Goal: Transaction & Acquisition: Purchase product/service

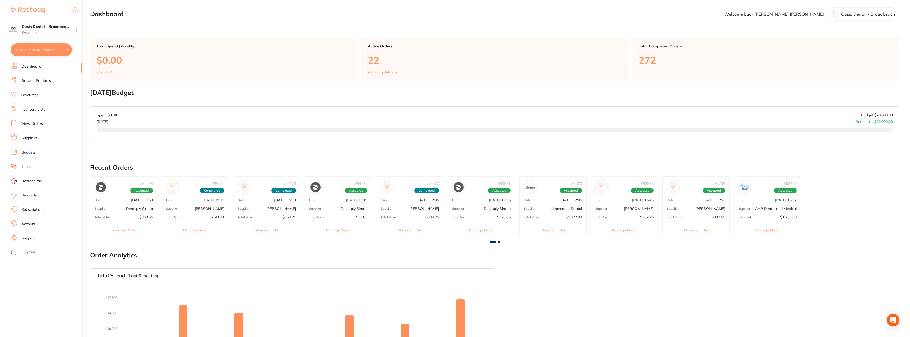
click at [38, 125] on link "View Orders" at bounding box center [31, 123] width 21 height 5
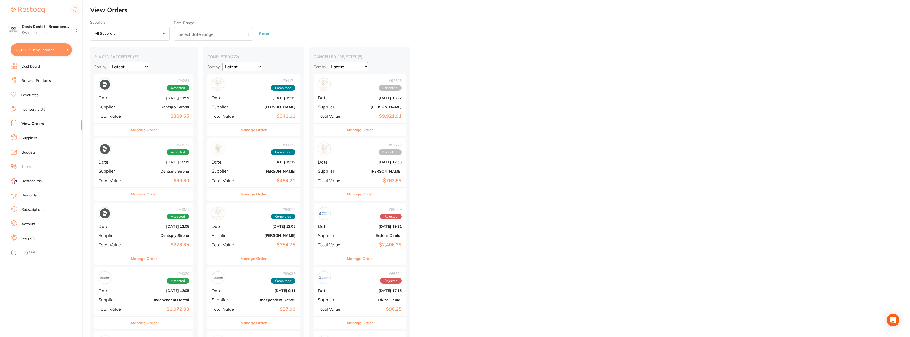
click at [52, 46] on button "$2,931.25 in your order" at bounding box center [41, 49] width 61 height 13
checkbox input "true"
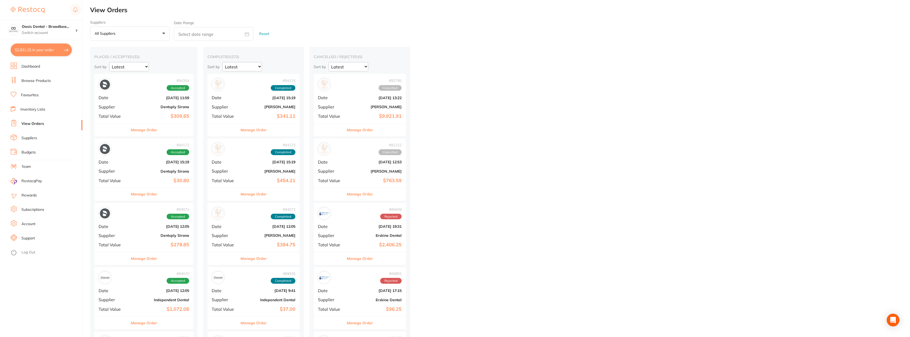
checkbox input "true"
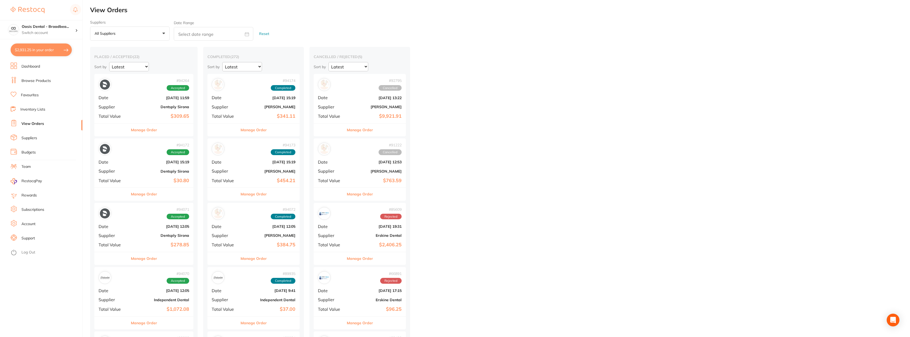
checkbox input "true"
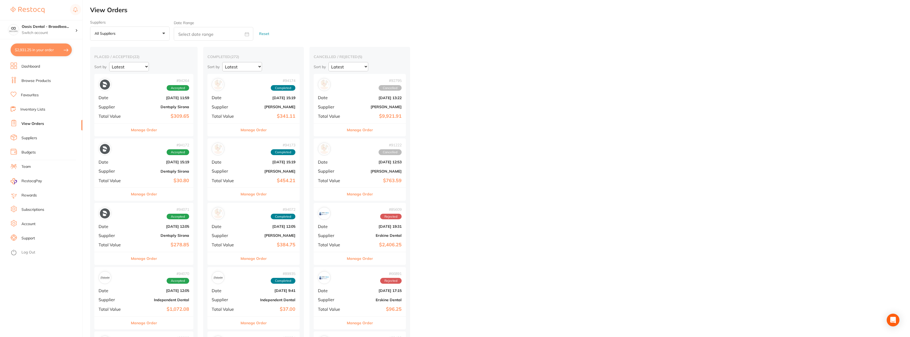
checkbox input "true"
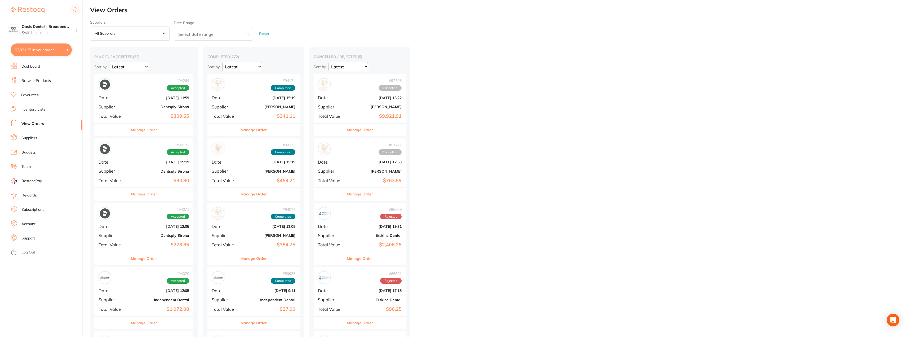
checkbox input "true"
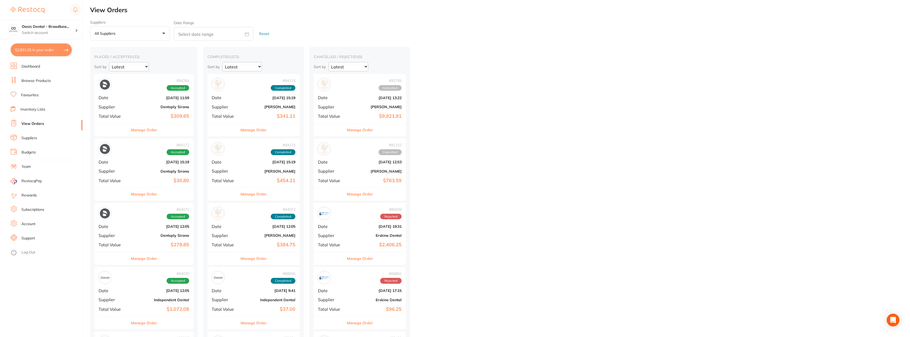
checkbox input "true"
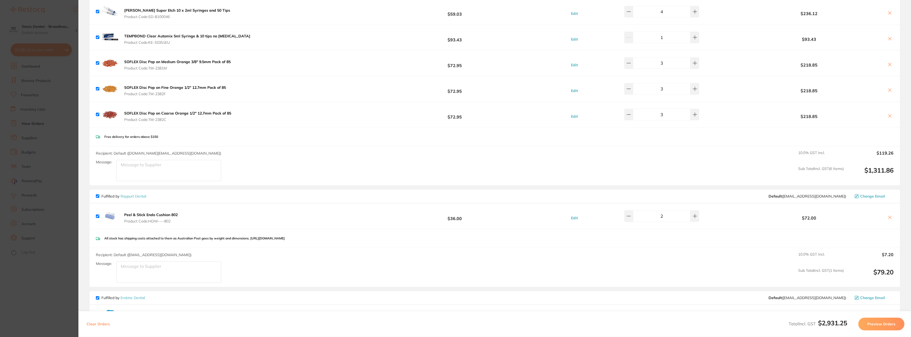
scroll to position [132, 0]
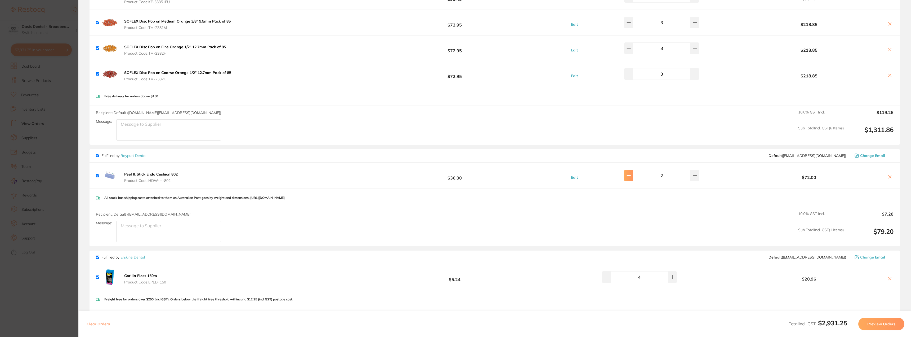
click at [631, 175] on icon at bounding box center [629, 175] width 4 height 4
type input "1"
drag, startPoint x: 671, startPoint y: 177, endPoint x: 647, endPoint y: 172, distance: 24.7
click at [647, 172] on input "1" at bounding box center [661, 176] width 57 height 12
click at [888, 176] on icon at bounding box center [890, 177] width 4 height 4
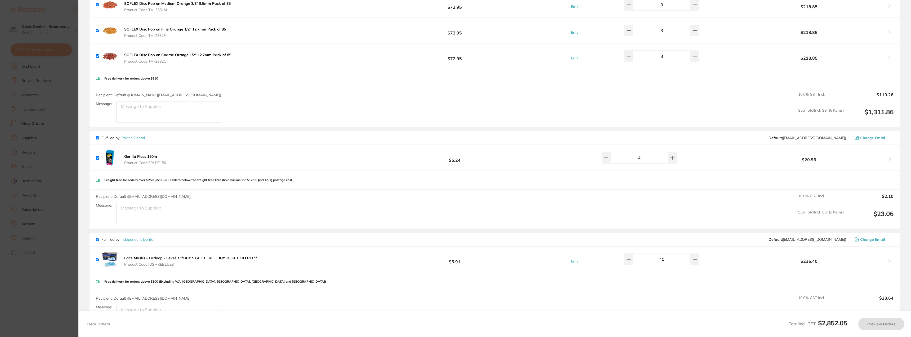
checkbox input "true"
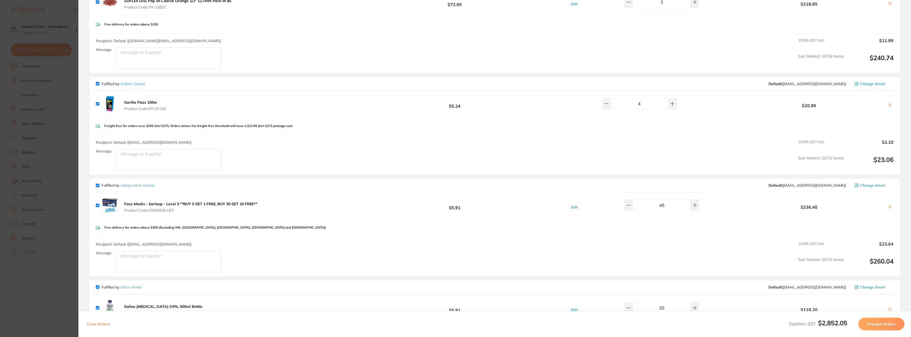
scroll to position [265, 0]
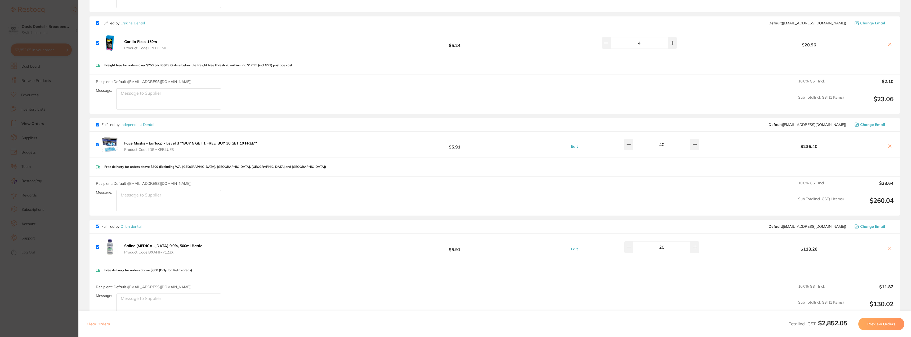
click at [661, 144] on input "40" at bounding box center [661, 145] width 57 height 12
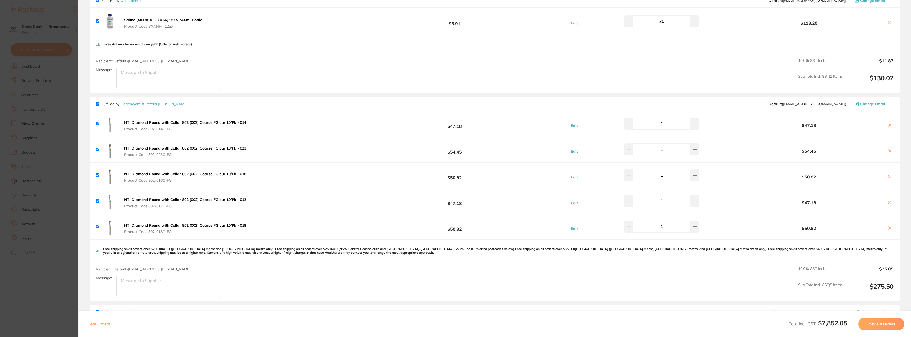
scroll to position [450, 0]
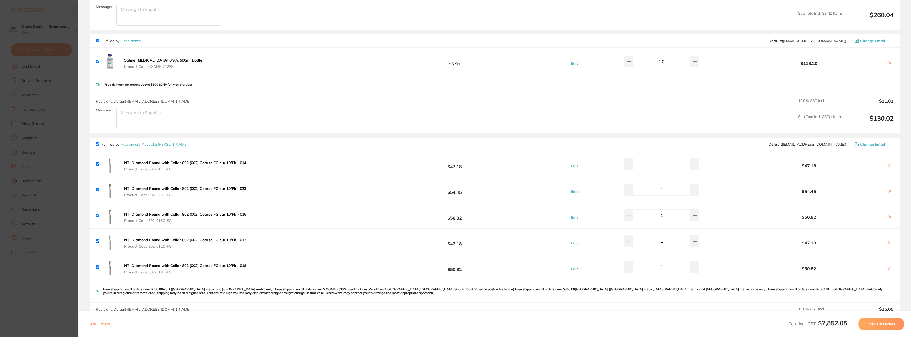
type input "60"
click at [890, 164] on icon at bounding box center [890, 165] width 3 height 3
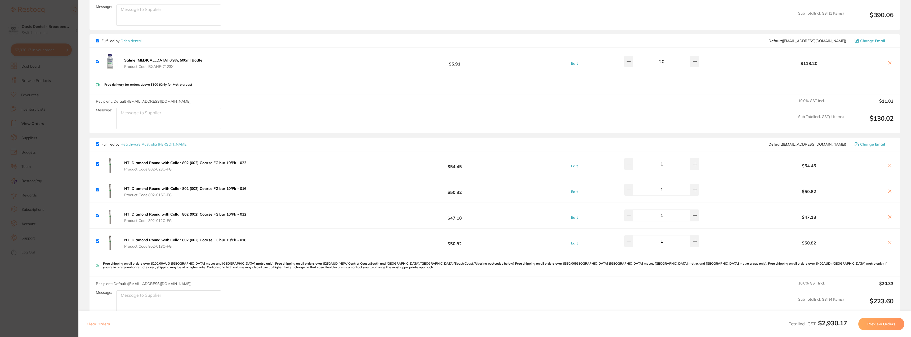
click at [888, 189] on icon at bounding box center [890, 191] width 4 height 4
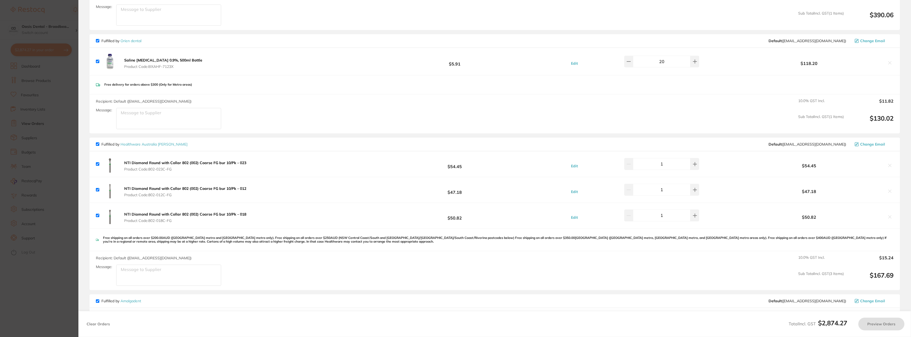
checkbox input "true"
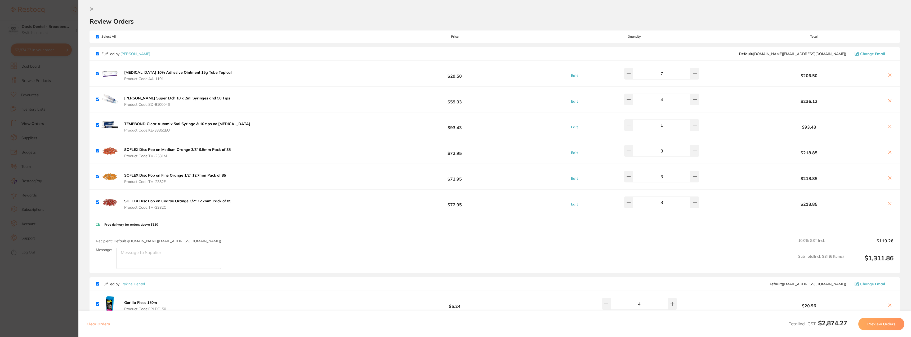
scroll to position [0, 0]
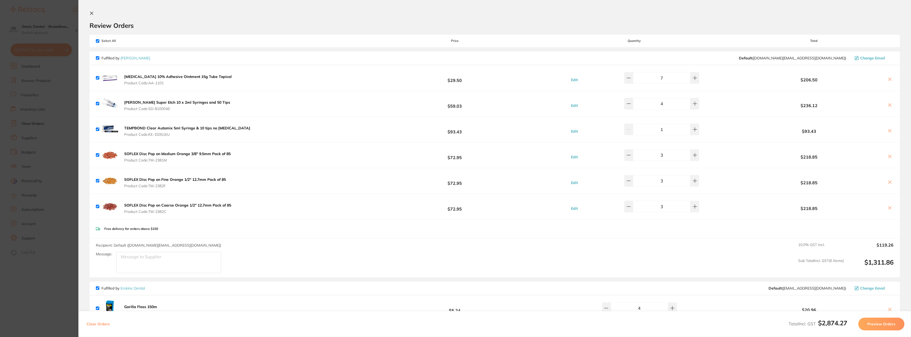
click at [92, 13] on icon at bounding box center [91, 13] width 3 height 3
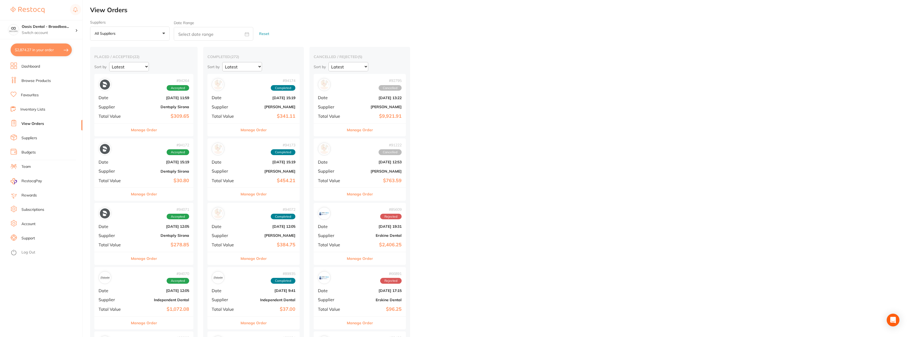
click at [38, 82] on link "Browse Products" at bounding box center [35, 80] width 29 height 5
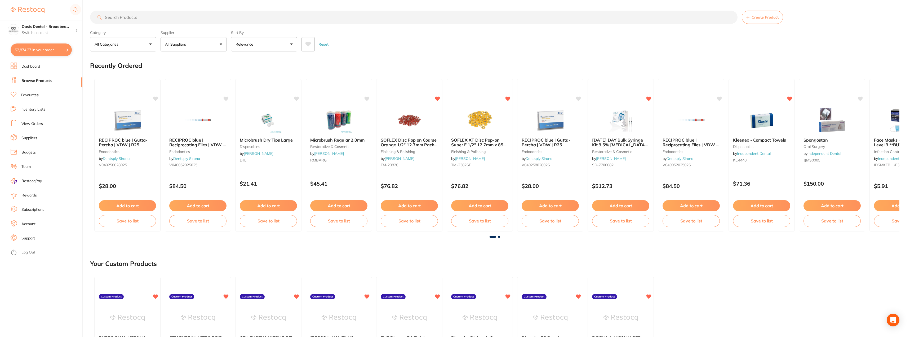
drag, startPoint x: 170, startPoint y: 20, endPoint x: 131, endPoint y: 16, distance: 39.7
paste input "SKINMAN 90 SURGICAL RUB 1LTR"
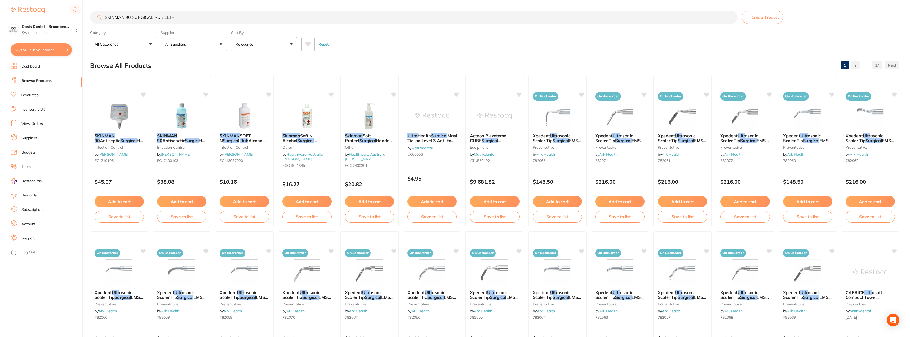
type input "SKINMAN 90 SURGICAL RUB 1LTR"
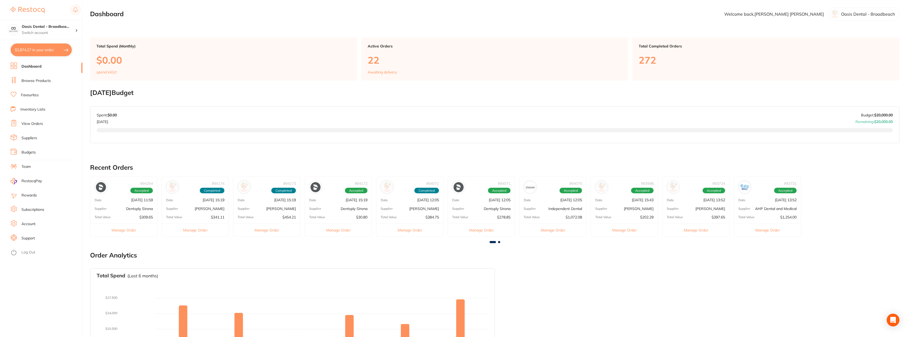
click at [45, 79] on link "Browse Products" at bounding box center [35, 80] width 29 height 5
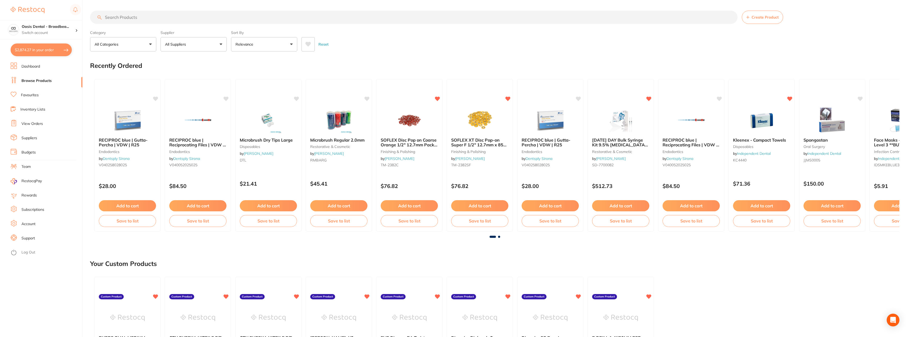
click at [190, 20] on input "search" at bounding box center [413, 17] width 647 height 13
paste input "SKINMAN 90 SURGICAL RUB 1LTR"
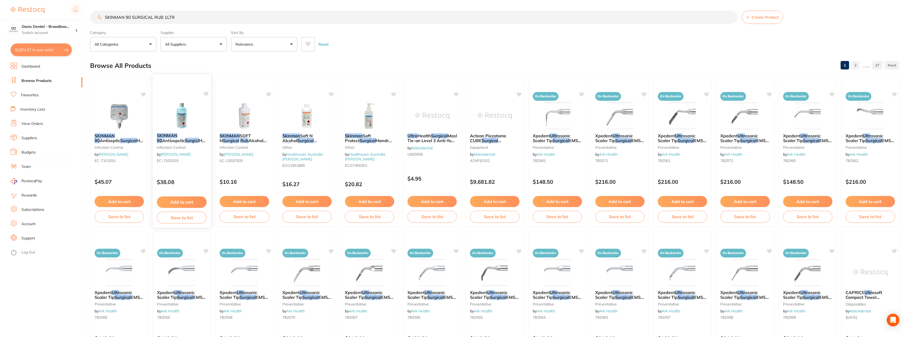
type input "SKINMAN 90 SURGICAL RUB 1LTR"
click at [207, 92] on icon at bounding box center [206, 94] width 5 height 5
click at [220, 45] on button "All Suppliers" at bounding box center [194, 44] width 66 height 14
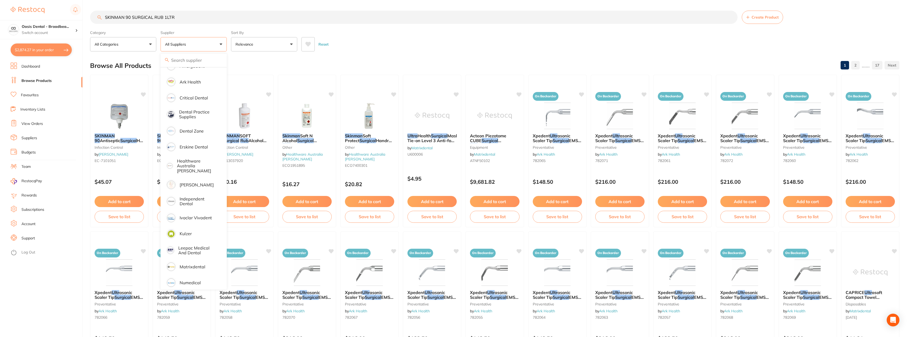
scroll to position [106, 0]
drag, startPoint x: 184, startPoint y: 20, endPoint x: 75, endPoint y: 15, distance: 109.0
click at [75, 16] on div "$2,874.27 Oasis Dental - Broadbea... Switch account Oasis Dental - Broadbeach $…" at bounding box center [455, 168] width 910 height 337
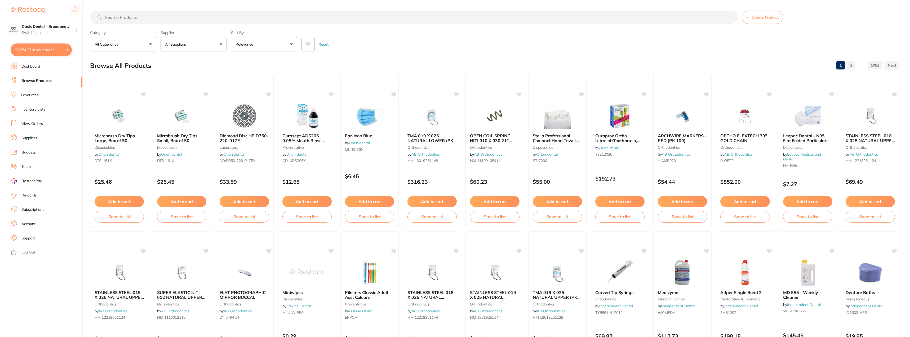
click at [216, 40] on button "All Suppliers" at bounding box center [194, 44] width 66 height 14
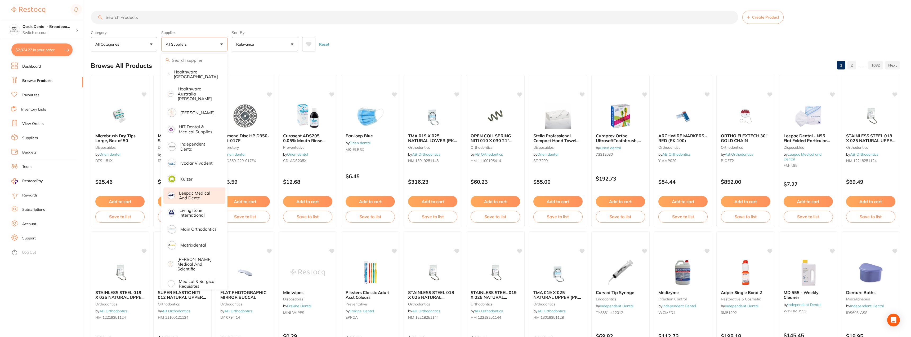
scroll to position [291, 0]
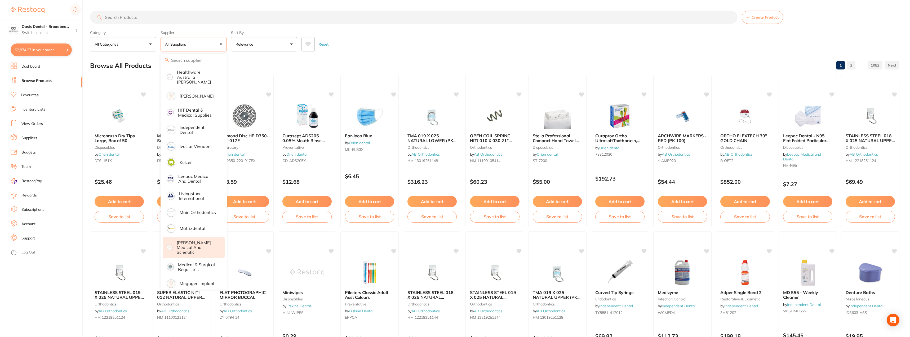
click at [199, 242] on p "[PERSON_NAME] Medical and Scientific" at bounding box center [197, 247] width 41 height 15
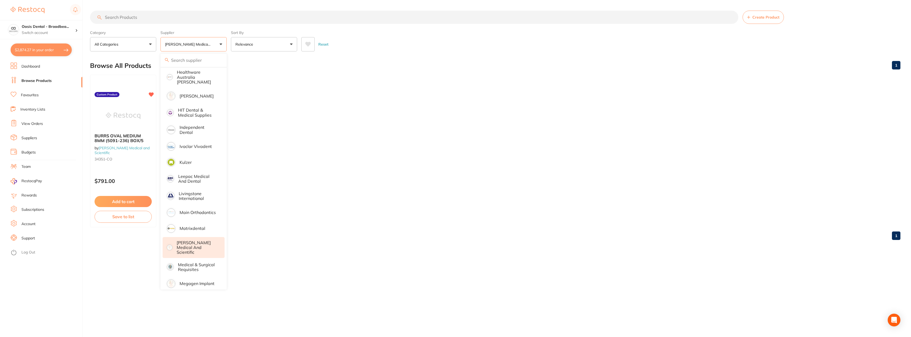
click at [381, 107] on ul "BURRS OVAL MEDIUM 8MM (5091-236) BOX/5 by McFarlane Medical and Scientific 3435…" at bounding box center [495, 151] width 811 height 152
